Goal: Information Seeking & Learning: Learn about a topic

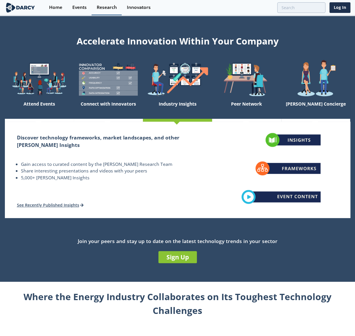
click at [98, 9] on div "Research" at bounding box center [107, 7] width 20 height 5
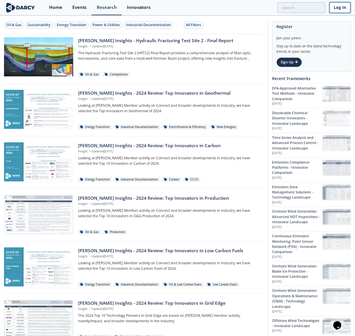
click at [337, 7] on link "Log In" at bounding box center [339, 7] width 21 height 11
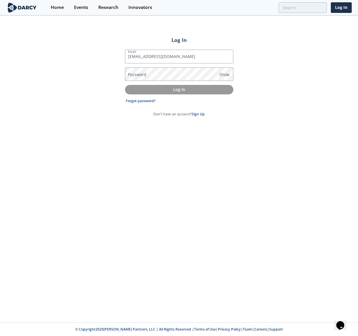
type input "[EMAIL_ADDRESS][DOMAIN_NAME]"
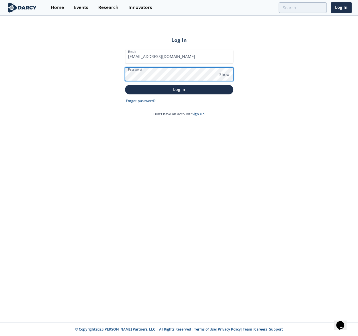
click at [125, 85] on button "Log In" at bounding box center [179, 89] width 108 height 9
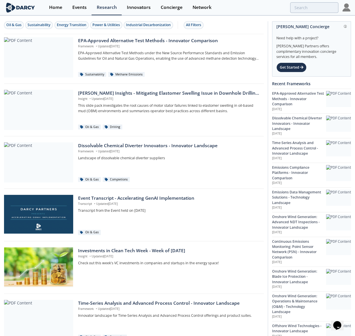
drag, startPoint x: 169, startPoint y: 67, endPoint x: 161, endPoint y: 82, distance: 17.3
click at [161, 82] on div "EPA-Approved Alternative Test Methods - Innovator Comparison Framework • Update…" at bounding box center [134, 59] width 260 height 50
click at [307, 9] on input "search" at bounding box center [279, 7] width 118 height 11
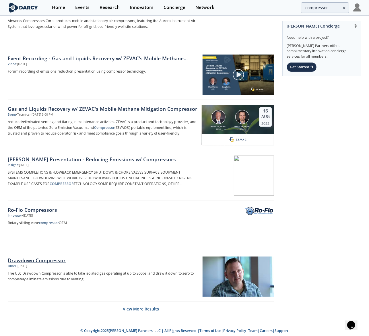
scroll to position [742, 0]
click at [146, 310] on button "View More Results" at bounding box center [141, 308] width 36 height 14
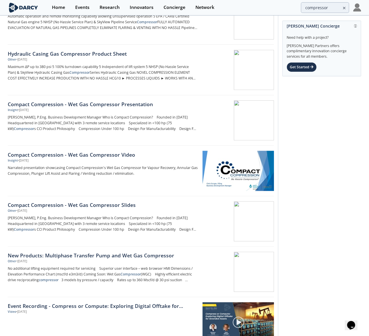
scroll to position [1201, 0]
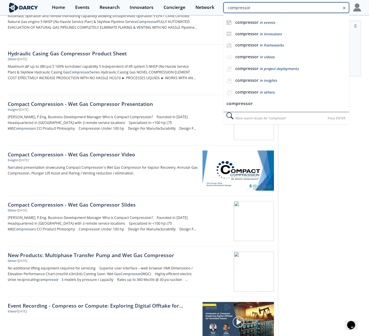
click at [320, 9] on input "compressor" at bounding box center [286, 7] width 126 height 11
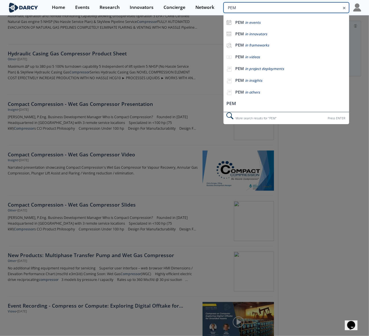
type input "PEM"
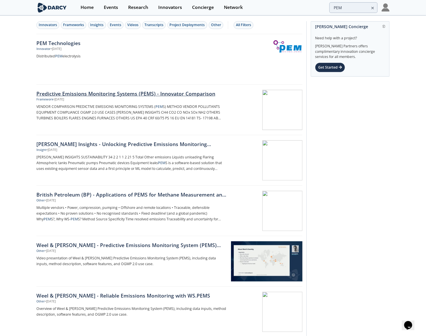
click at [95, 99] on div "Framework • [DATE]" at bounding box center [131, 99] width 190 height 5
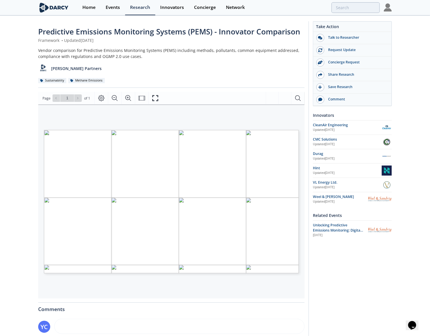
click at [81, 179] on span "Page 1" at bounding box center [264, 329] width 398 height 311
click at [81, 178] on span "Page 1" at bounding box center [264, 329] width 398 height 311
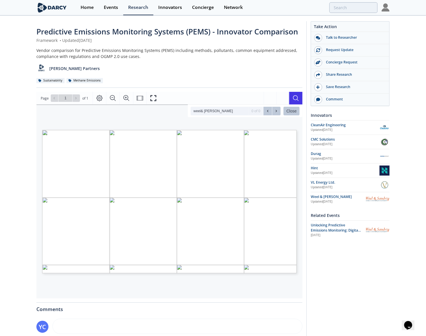
type input "weel& [PERSON_NAME]"
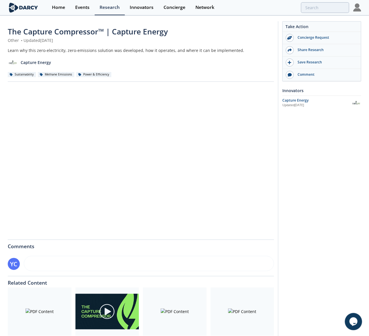
click at [76, 246] on div "Comments" at bounding box center [141, 244] width 266 height 9
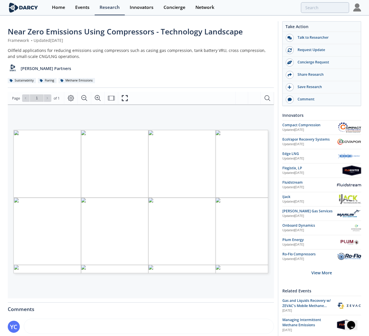
click at [125, 56] on div "Oilfield applications for reducing emissions using compressors such as casing g…" at bounding box center [141, 53] width 266 height 12
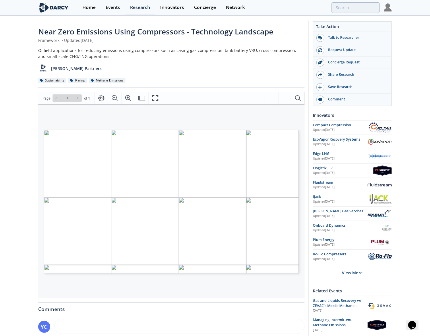
click at [106, 204] on span "from casing" at bounding box center [102, 203] width 13 height 2
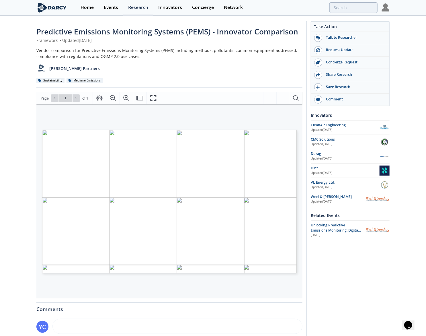
click at [263, 87] on div "Predictive Emissions Monitoring Systems (PEMS) - Innovator Comparison Framework…" at bounding box center [169, 57] width 266 height 62
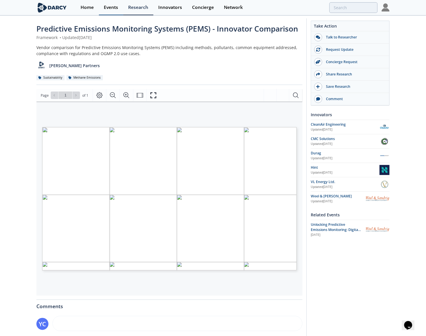
scroll to position [3, 0]
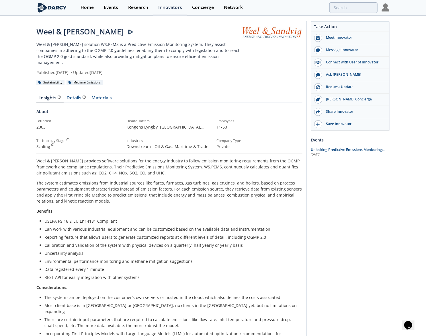
click at [76, 88] on div "Insights Details Materials About Founded 2003 Headquarters Kongens Lyngby, Hove…" at bounding box center [169, 292] width 266 height 410
click at [77, 96] on div "Details" at bounding box center [76, 98] width 19 height 5
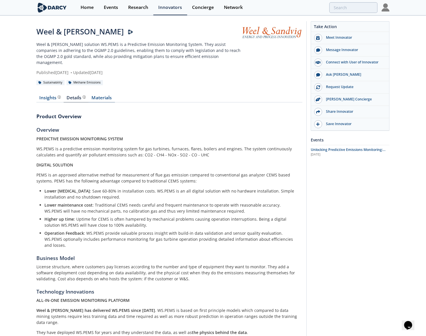
click at [98, 96] on link "Materials" at bounding box center [102, 99] width 26 height 7
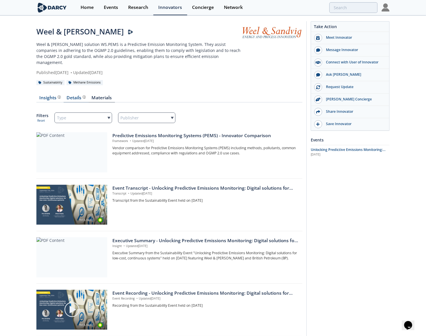
click at [77, 96] on div "Details Product overview, business model, technology and applications as added …" at bounding box center [76, 98] width 19 height 5
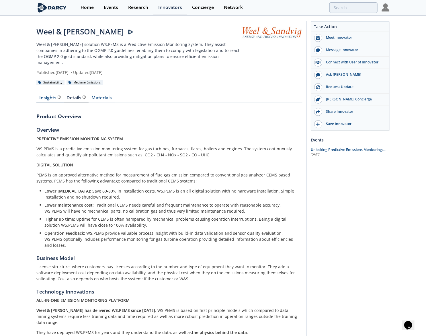
click at [47, 96] on link "Insights" at bounding box center [49, 99] width 27 height 7
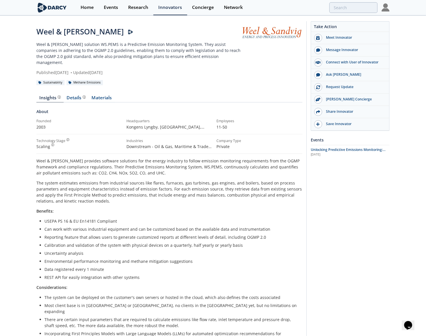
click at [77, 87] on div "Insights Details Product overview, business model, technology and applications …" at bounding box center [169, 292] width 266 height 410
click at [77, 96] on div "Details Product overview, business model, technology and applications as added …" at bounding box center [76, 98] width 19 height 5
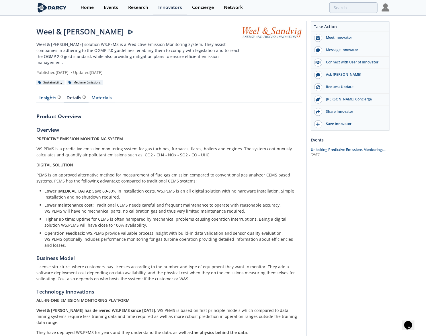
click at [76, 96] on div "Details Product overview, business model, technology and applications as added …" at bounding box center [76, 98] width 19 height 5
click at [94, 96] on link "Materials" at bounding box center [102, 99] width 26 height 7
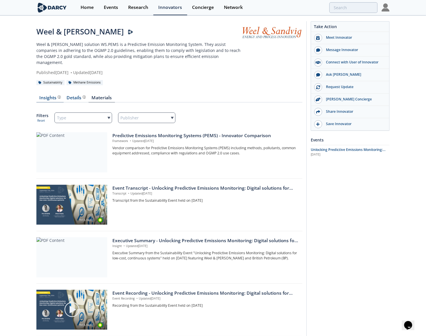
click at [46, 96] on div "Insights" at bounding box center [50, 98] width 21 height 5
